Goal: Transaction & Acquisition: Subscribe to service/newsletter

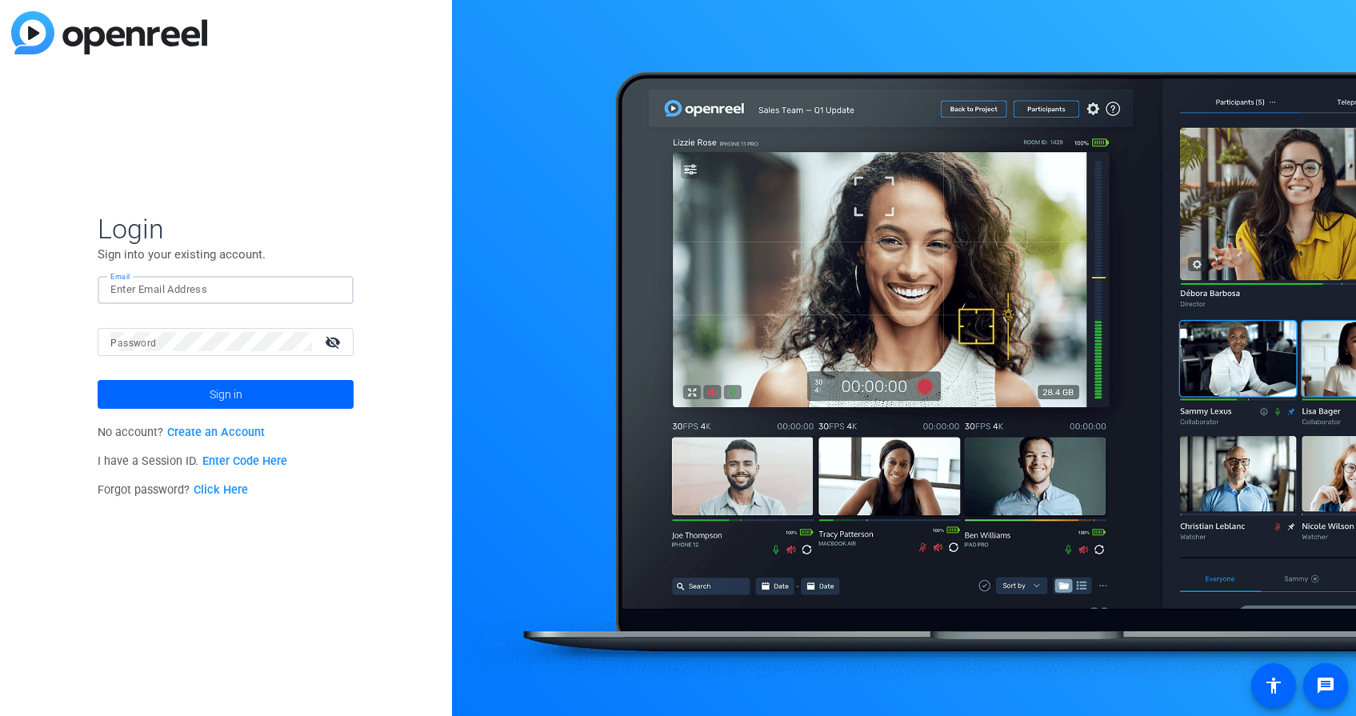
click at [246, 287] on input "Email" at bounding box center [225, 289] width 230 height 19
type input "[EMAIL_ADDRESS][DOMAIN_NAME]"
click at [258, 430] on link "Create an Account" at bounding box center [216, 433] width 98 height 14
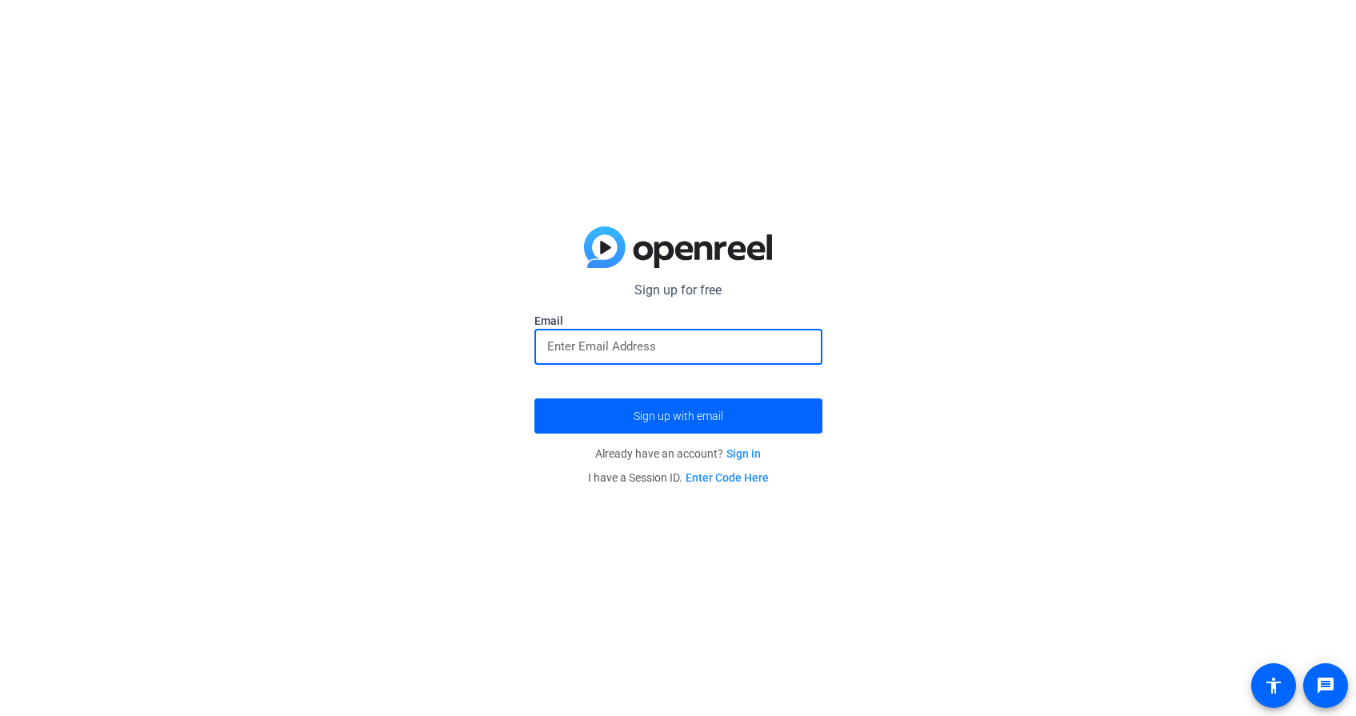
click at [606, 348] on input "email" at bounding box center [678, 346] width 262 height 19
type input "[EMAIL_ADDRESS][DOMAIN_NAME]"
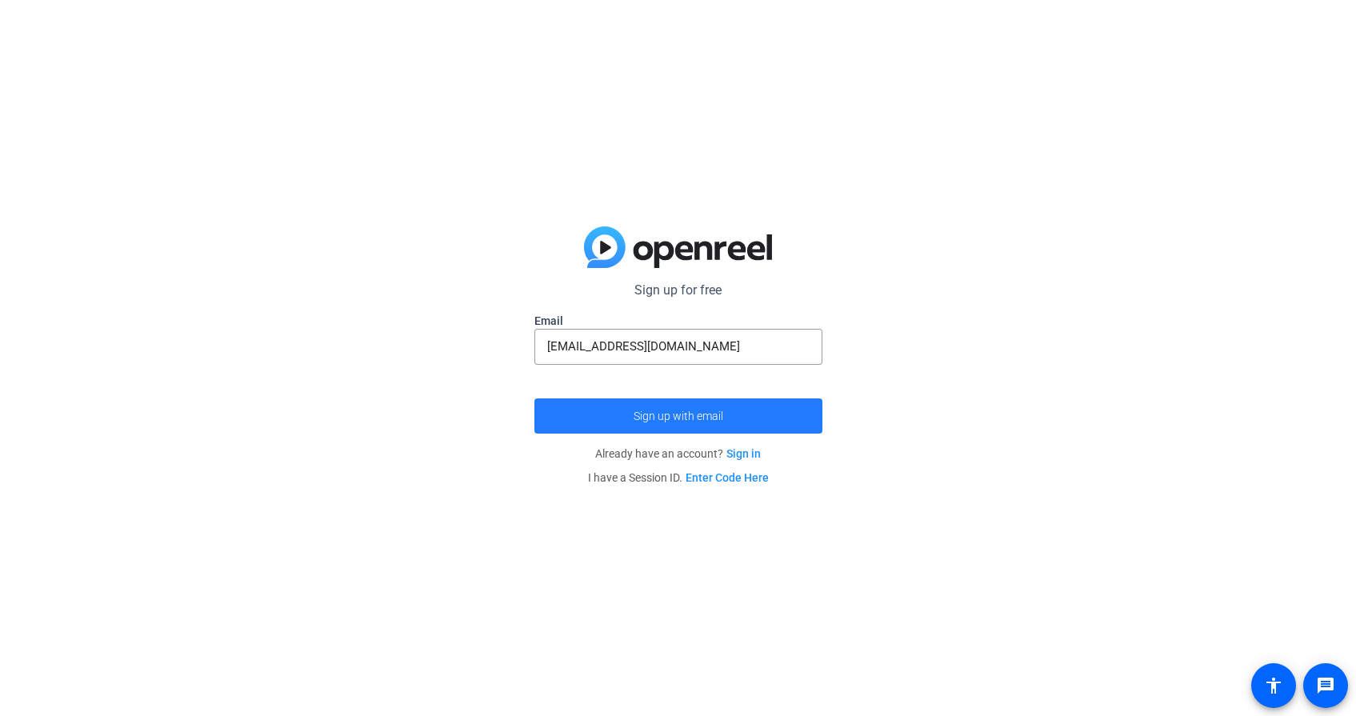
click at [662, 416] on span "Sign up with email" at bounding box center [679, 416] width 90 height 0
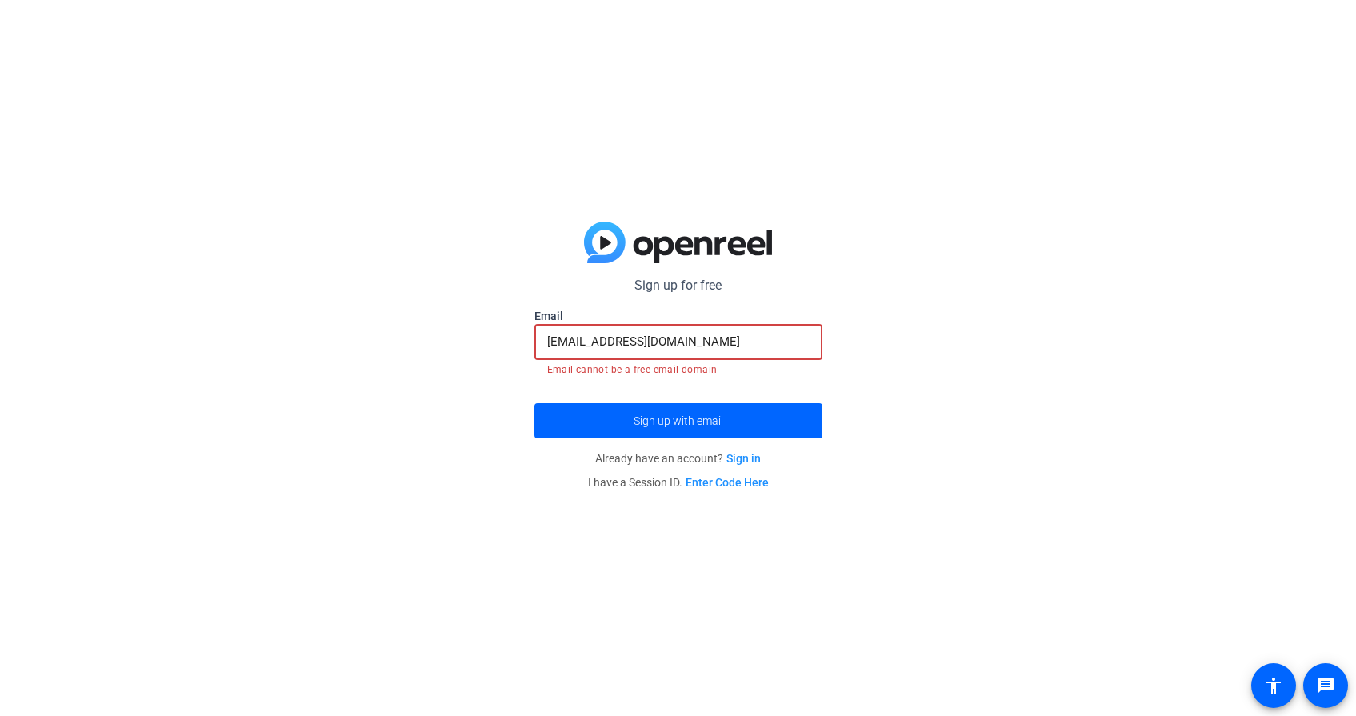
click at [764, 346] on input "[EMAIL_ADDRESS][DOMAIN_NAME]" at bounding box center [678, 341] width 262 height 19
click at [947, 359] on div "Sign up for free [EMAIL_ADDRESS][DOMAIN_NAME] Email [EMAIL_ADDRESS][DOMAIN_NAME…" at bounding box center [678, 358] width 1356 height 716
click at [782, 348] on input "[EMAIL_ADDRESS][DOMAIN_NAME]" at bounding box center [678, 341] width 262 height 19
click at [786, 344] on input "[EMAIL_ADDRESS][DOMAIN_NAME]" at bounding box center [678, 341] width 262 height 19
click at [963, 368] on div "Sign up for free [EMAIL_ADDRESS][DOMAIN_NAME] Email [EMAIL_ADDRESS][DOMAIN_NAME…" at bounding box center [678, 358] width 1356 height 716
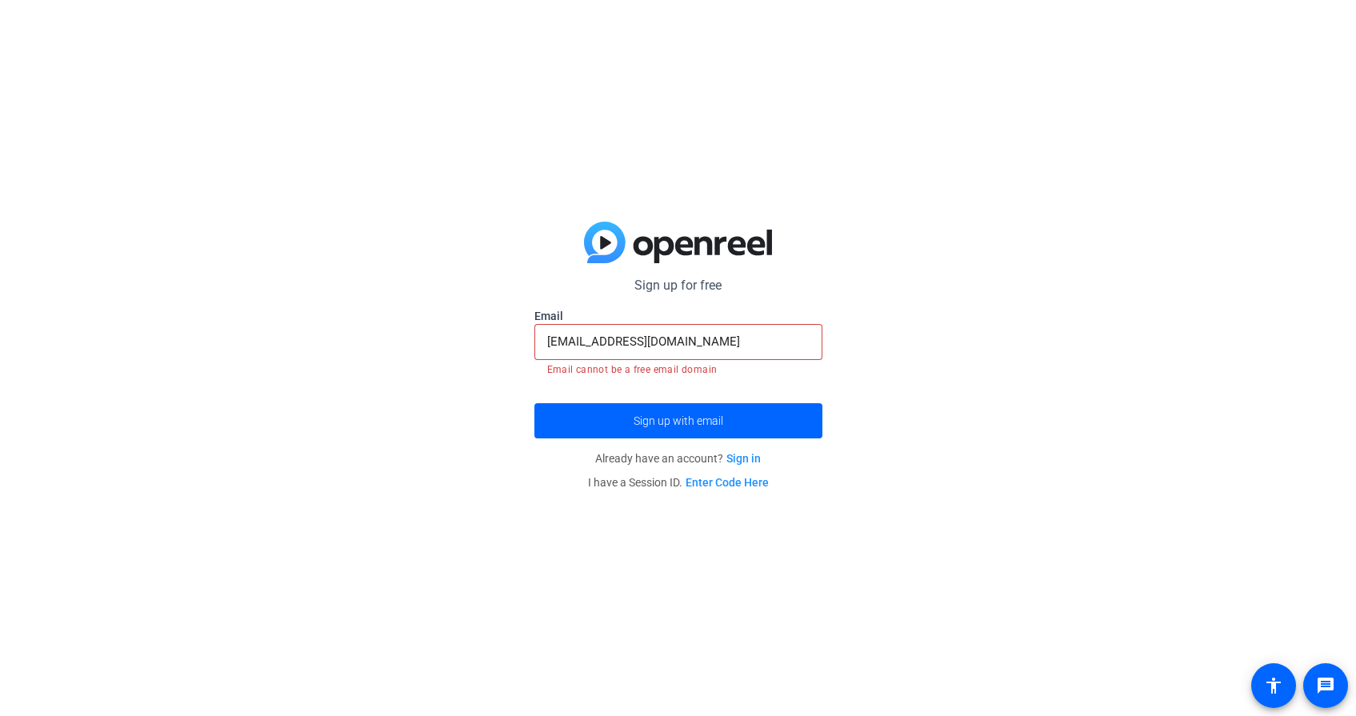
click at [744, 458] on link "Sign in" at bounding box center [743, 458] width 34 height 13
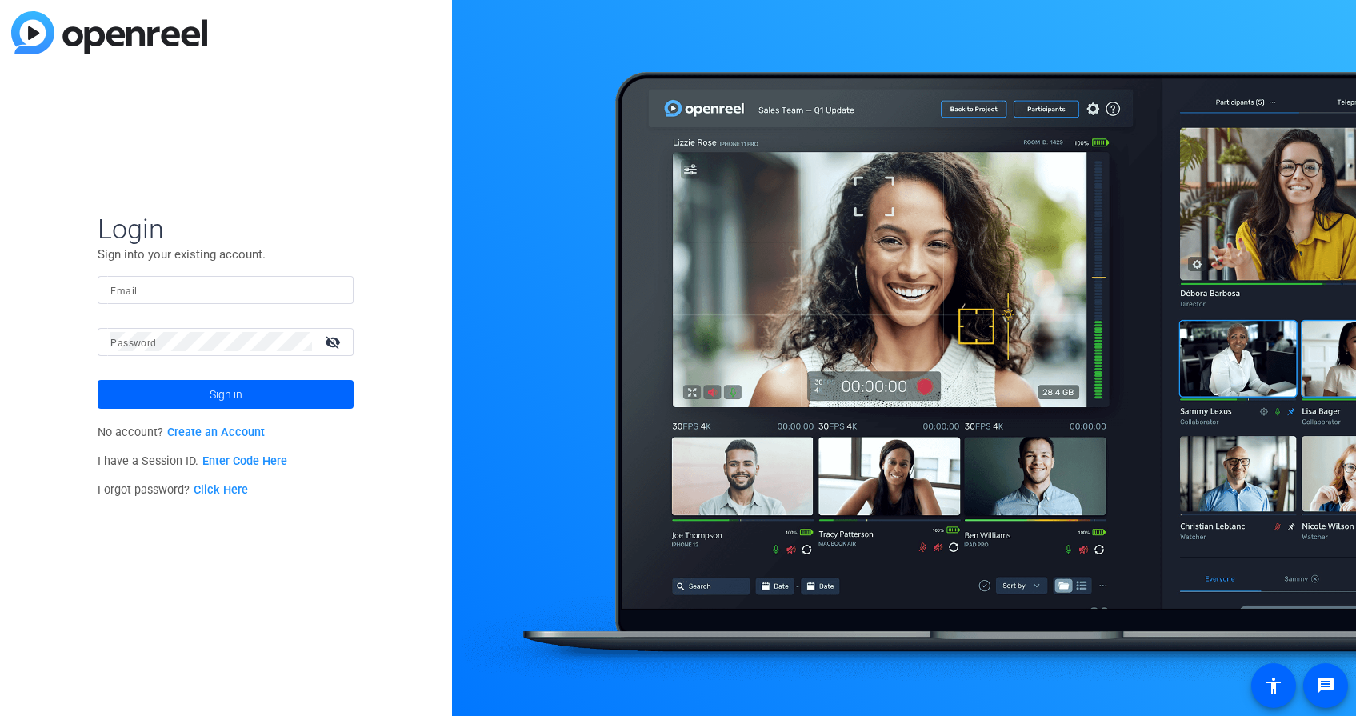
click at [255, 433] on link "Create an Account" at bounding box center [216, 433] width 98 height 14
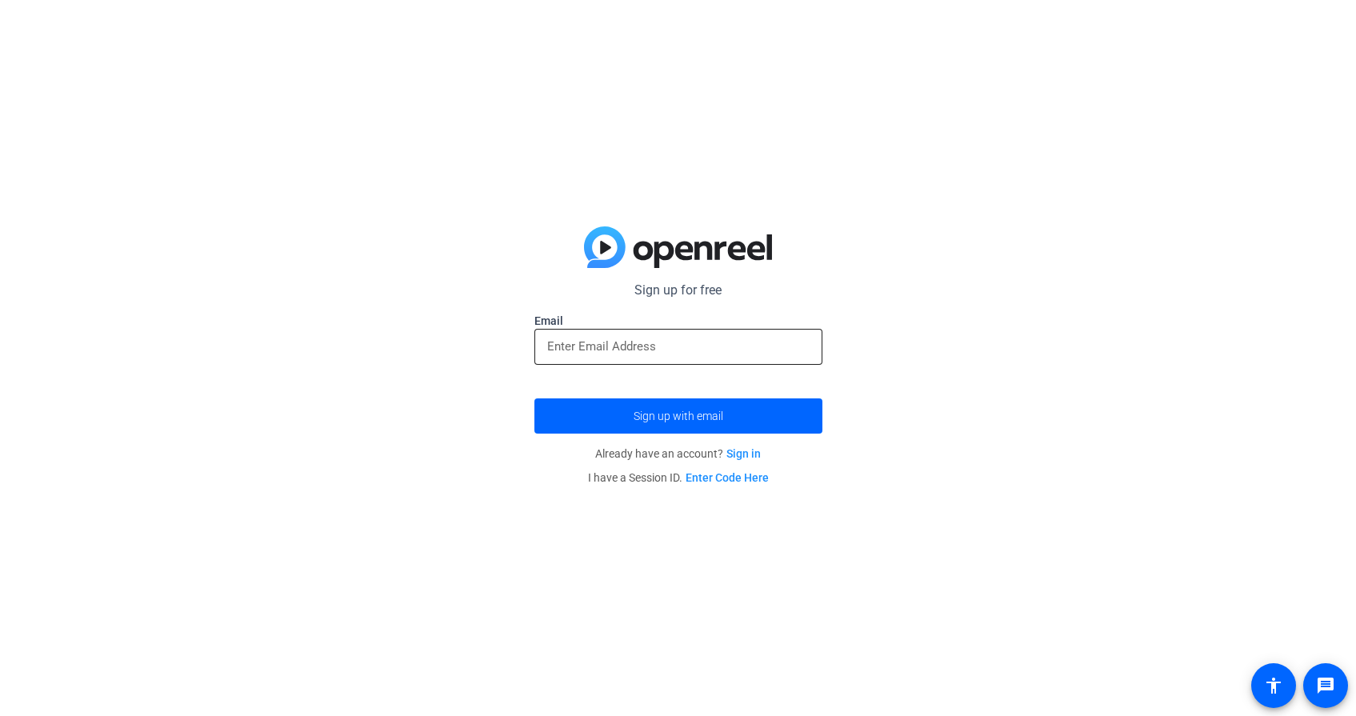
click at [715, 336] on div at bounding box center [678, 347] width 262 height 36
click at [714, 345] on input "email" at bounding box center [678, 346] width 262 height 19
click at [1050, 434] on div "Sign up for free Email Sign up with email Already have an account? Sign in I ha…" at bounding box center [678, 358] width 1356 height 716
click at [751, 342] on input "email" at bounding box center [678, 346] width 262 height 19
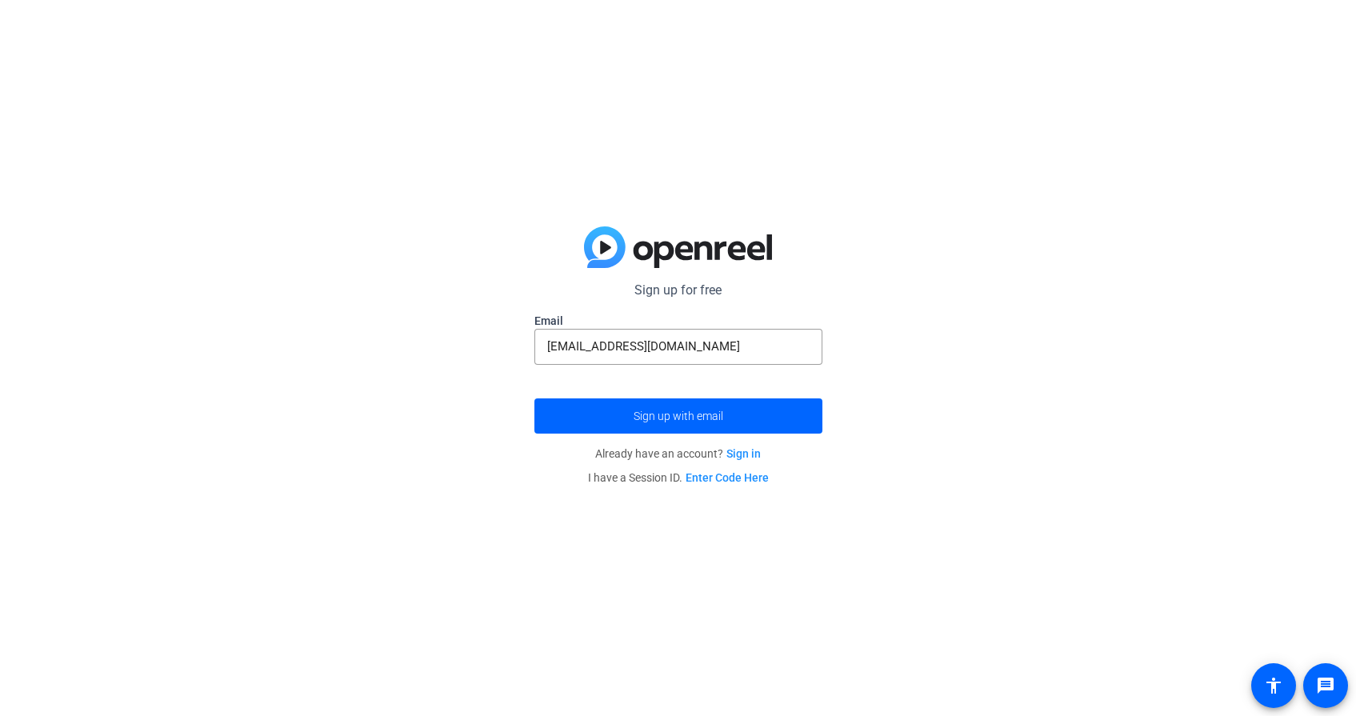
click at [1075, 390] on div "Sign up for free Email [EMAIL_ADDRESS][DOMAIN_NAME] Sign up with email Already …" at bounding box center [678, 358] width 1356 height 716
click at [786, 418] on span "submit" at bounding box center [678, 416] width 288 height 38
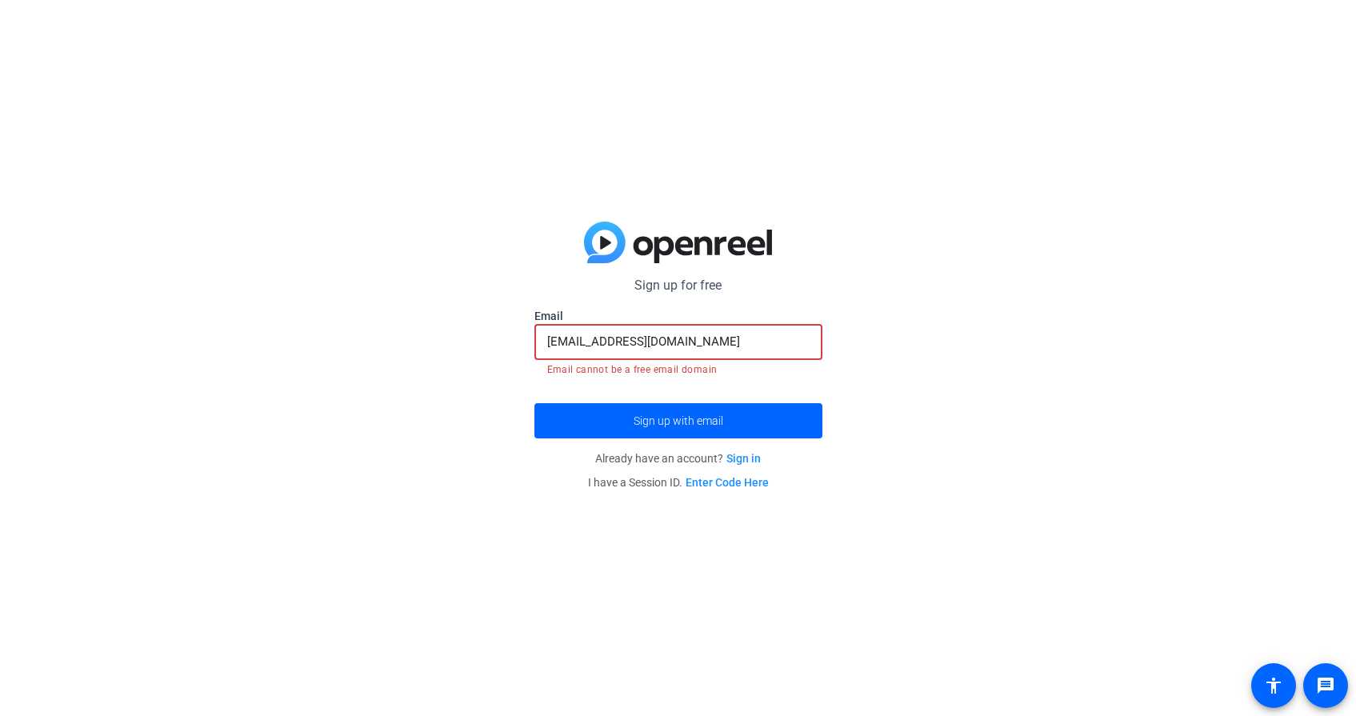
click at [787, 340] on input "[EMAIL_ADDRESS][DOMAIN_NAME]" at bounding box center [678, 341] width 262 height 19
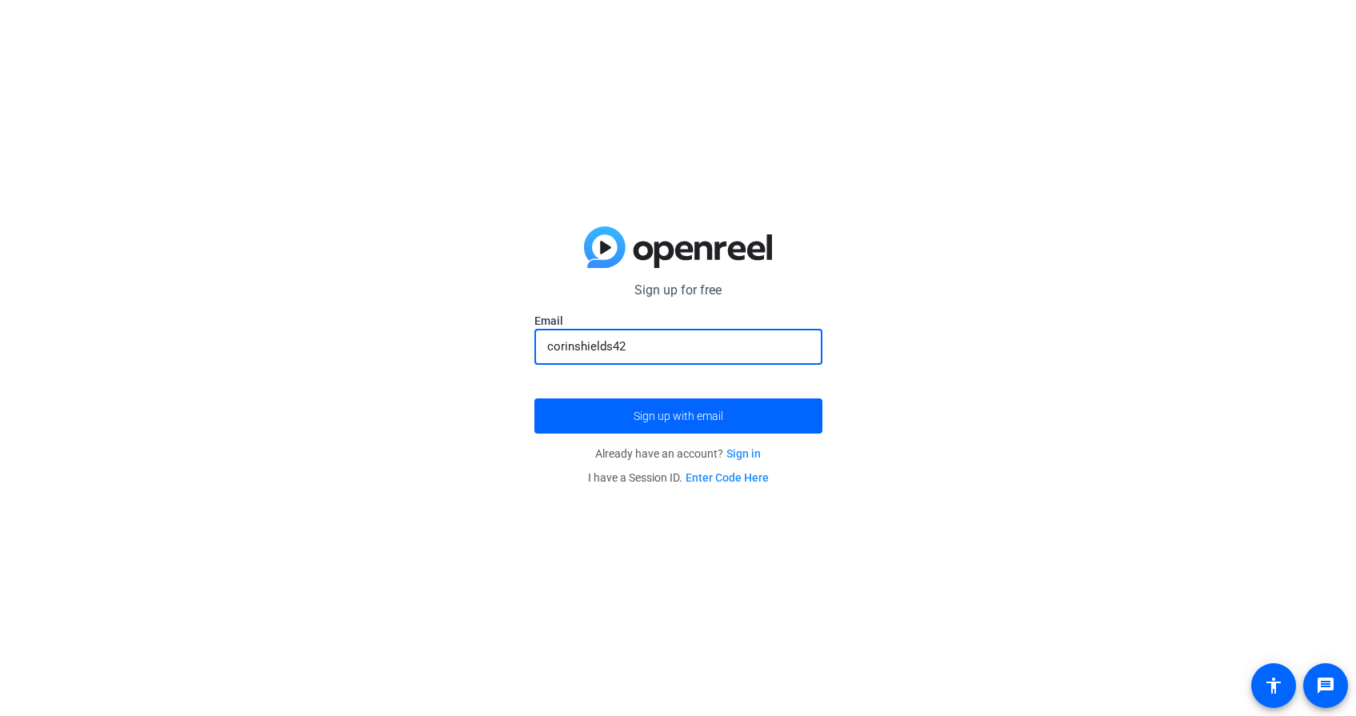
click at [534, 398] on button "Sign up with email" at bounding box center [678, 415] width 288 height 35
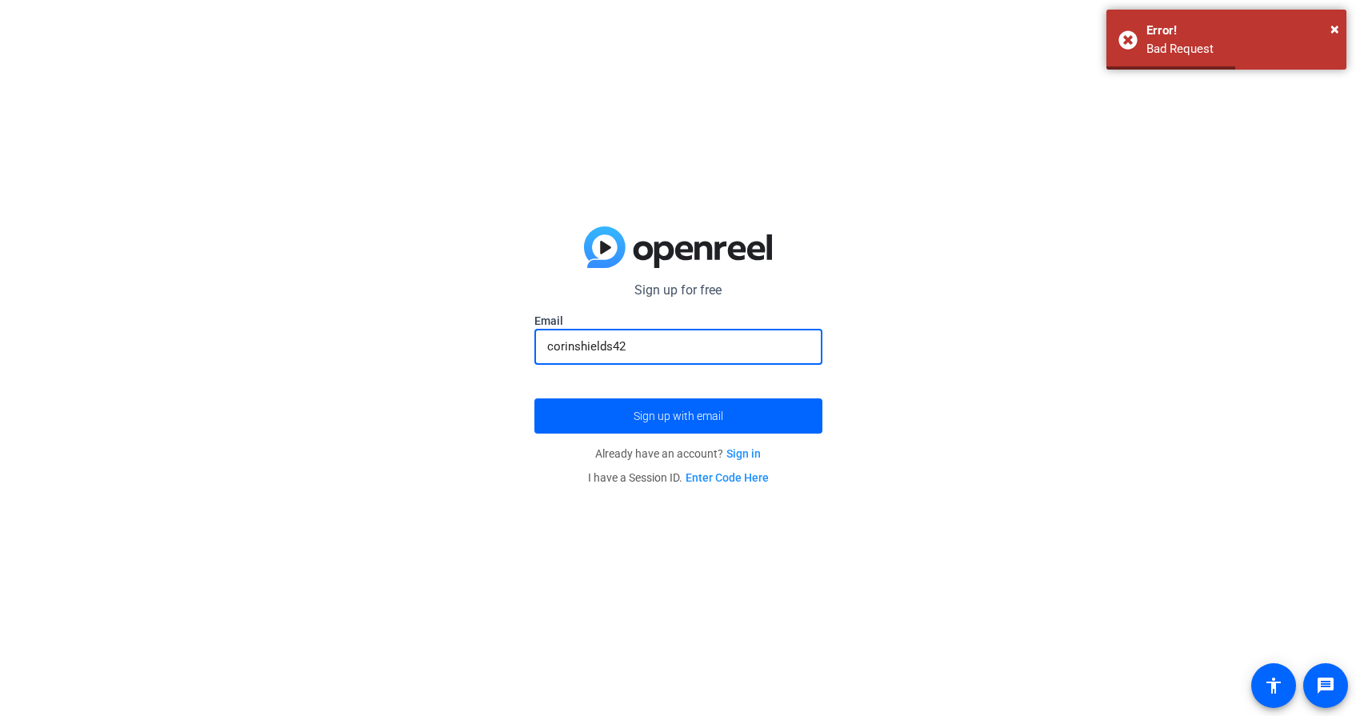
click at [926, 381] on div "Sign up for free Email corinshields42 Sign up with email Already have an accoun…" at bounding box center [678, 358] width 1356 height 716
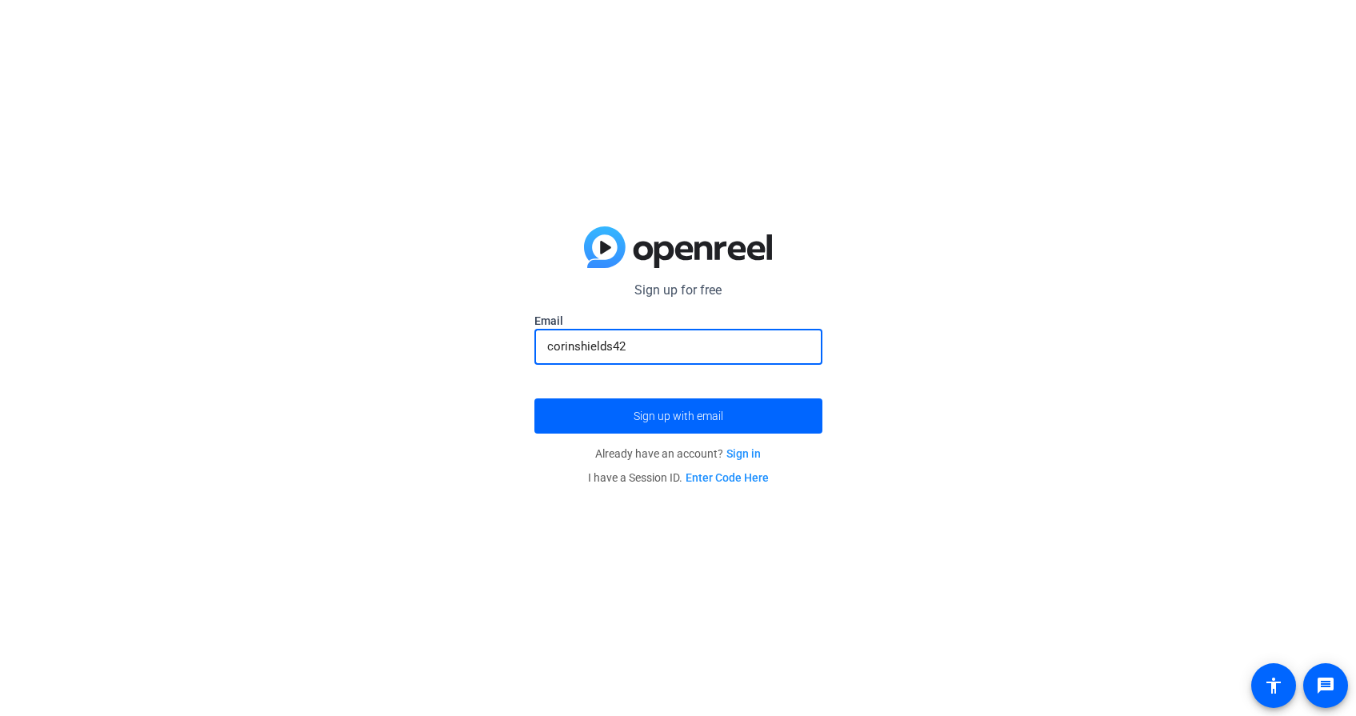
click at [781, 342] on input "corinshields42" at bounding box center [678, 346] width 262 height 19
type input "[EMAIL_ADDRESS][DOMAIN_NAME]"
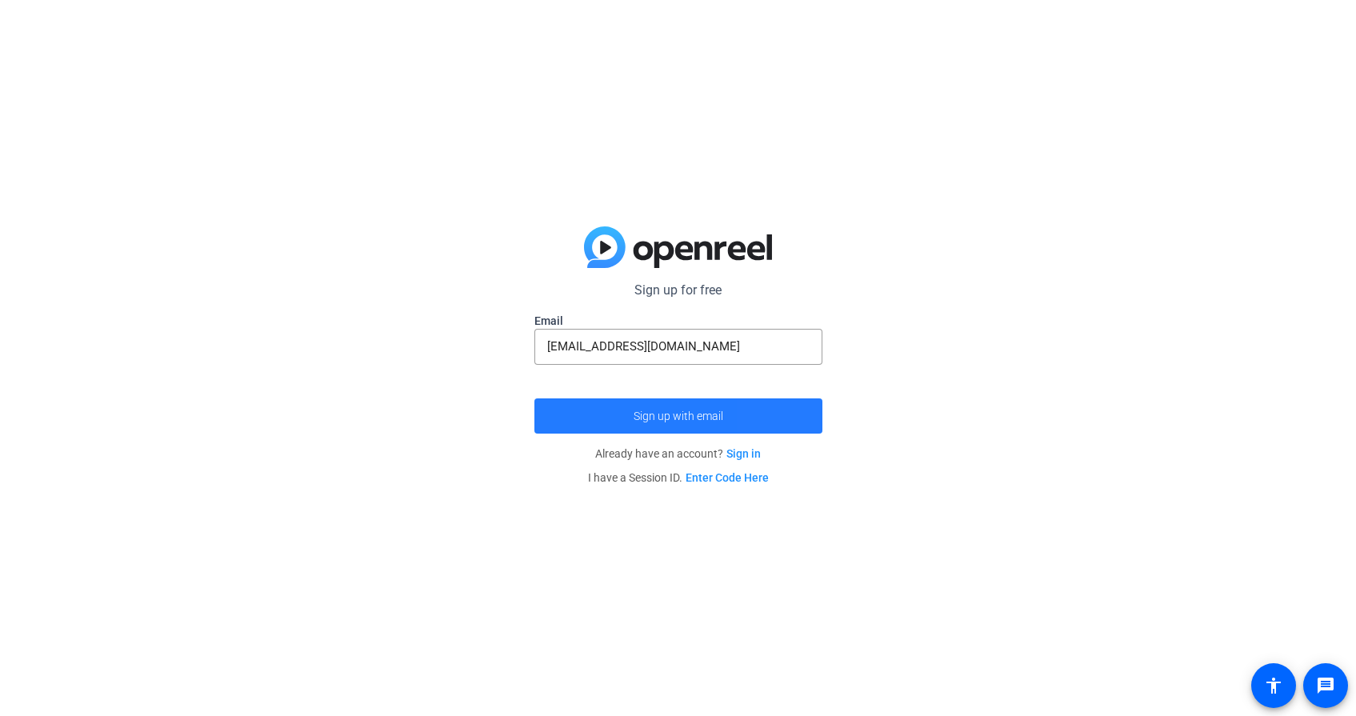
click at [805, 424] on span "submit" at bounding box center [678, 416] width 288 height 38
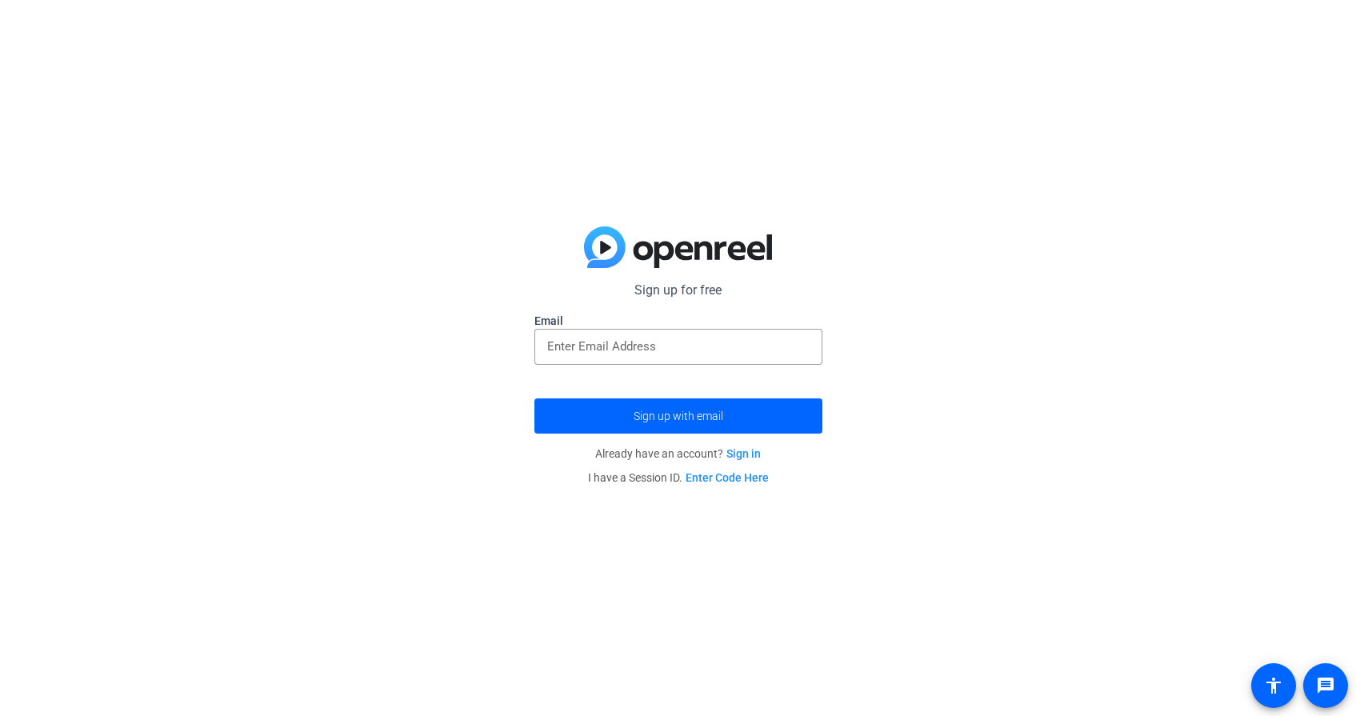
click at [754, 474] on link "Enter Code Here" at bounding box center [727, 477] width 83 height 13
